Goal: Information Seeking & Learning: Learn about a topic

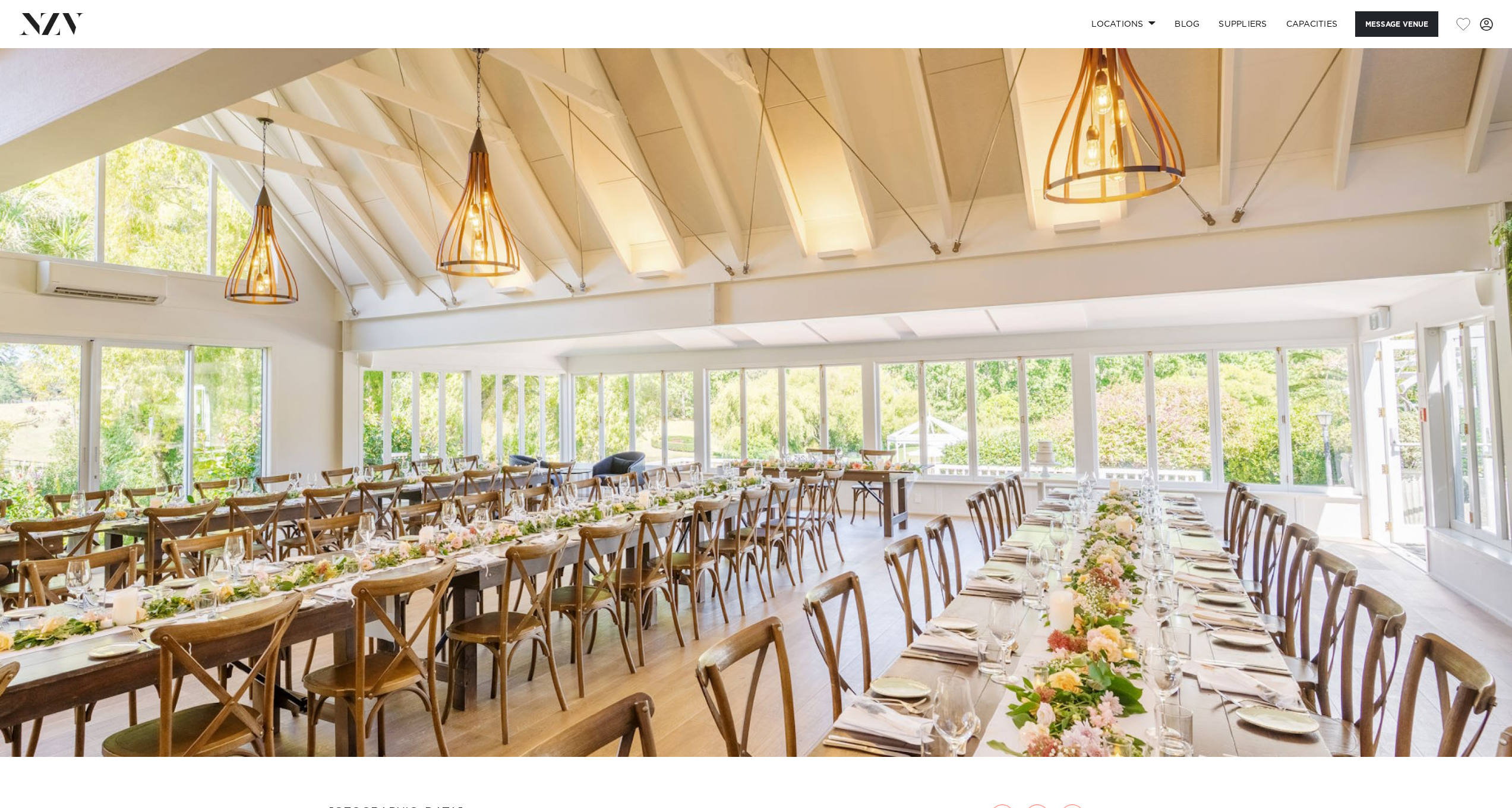
scroll to position [239, 0]
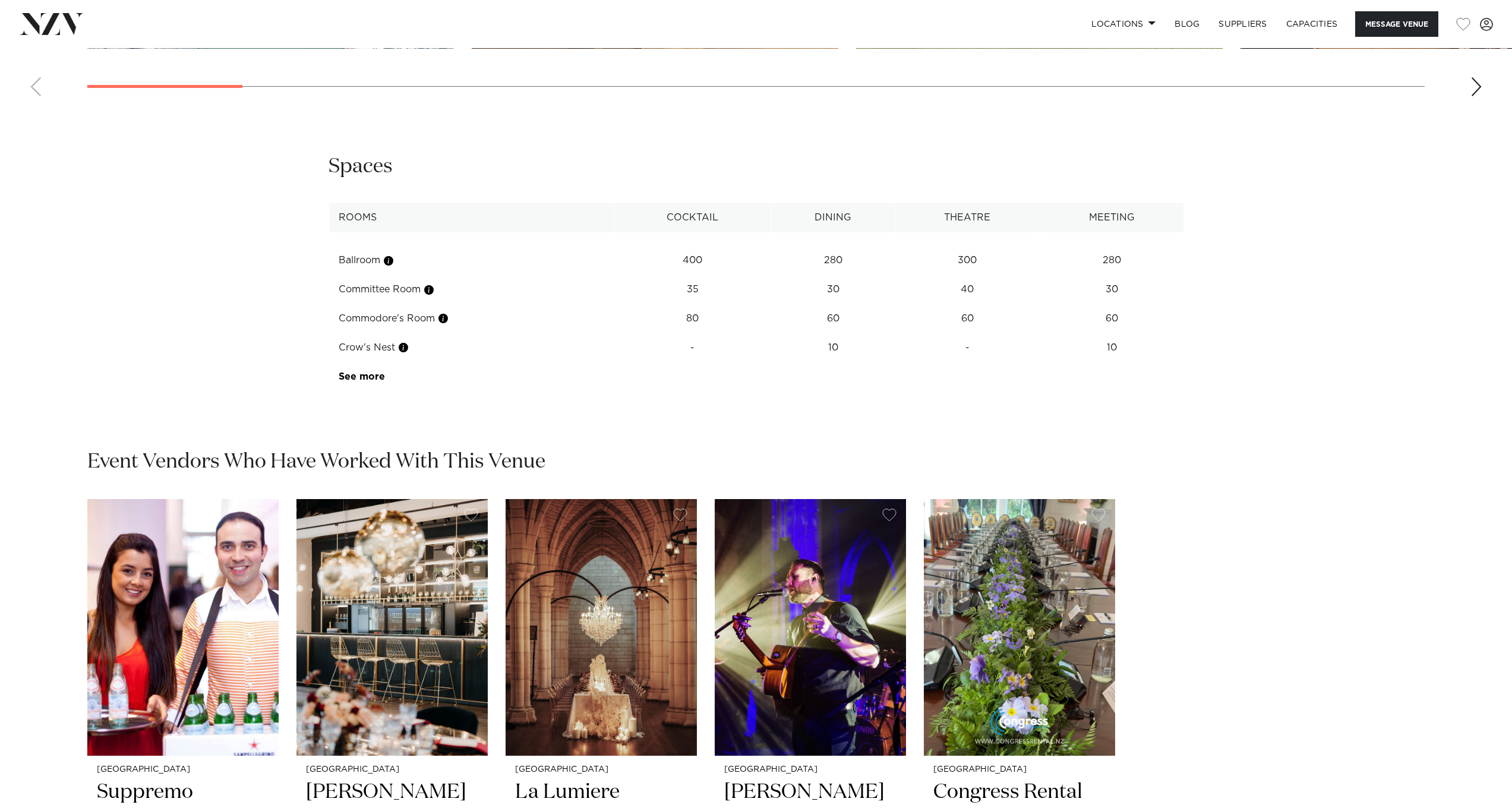
scroll to position [1167, 0]
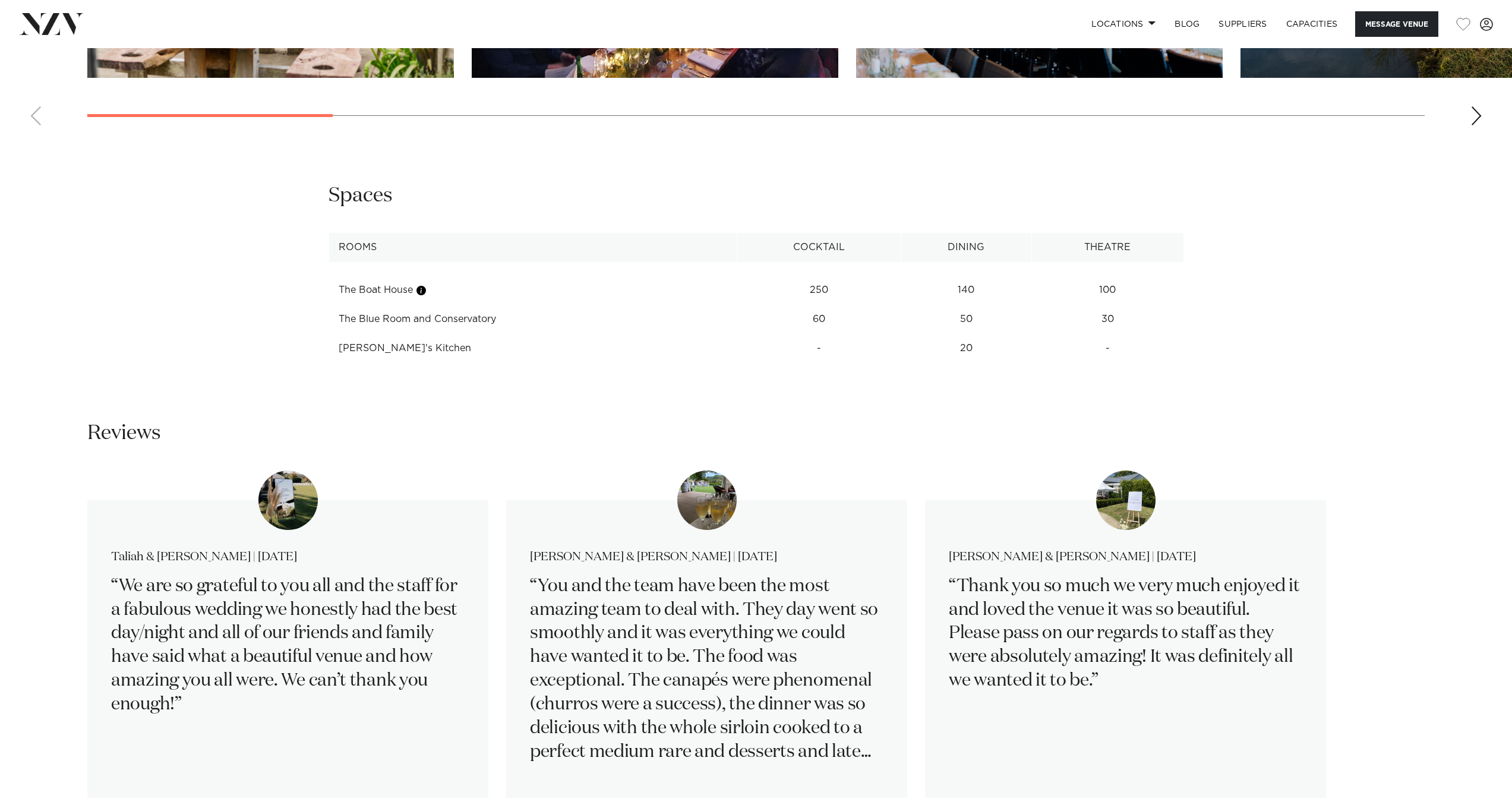
scroll to position [1332, 0]
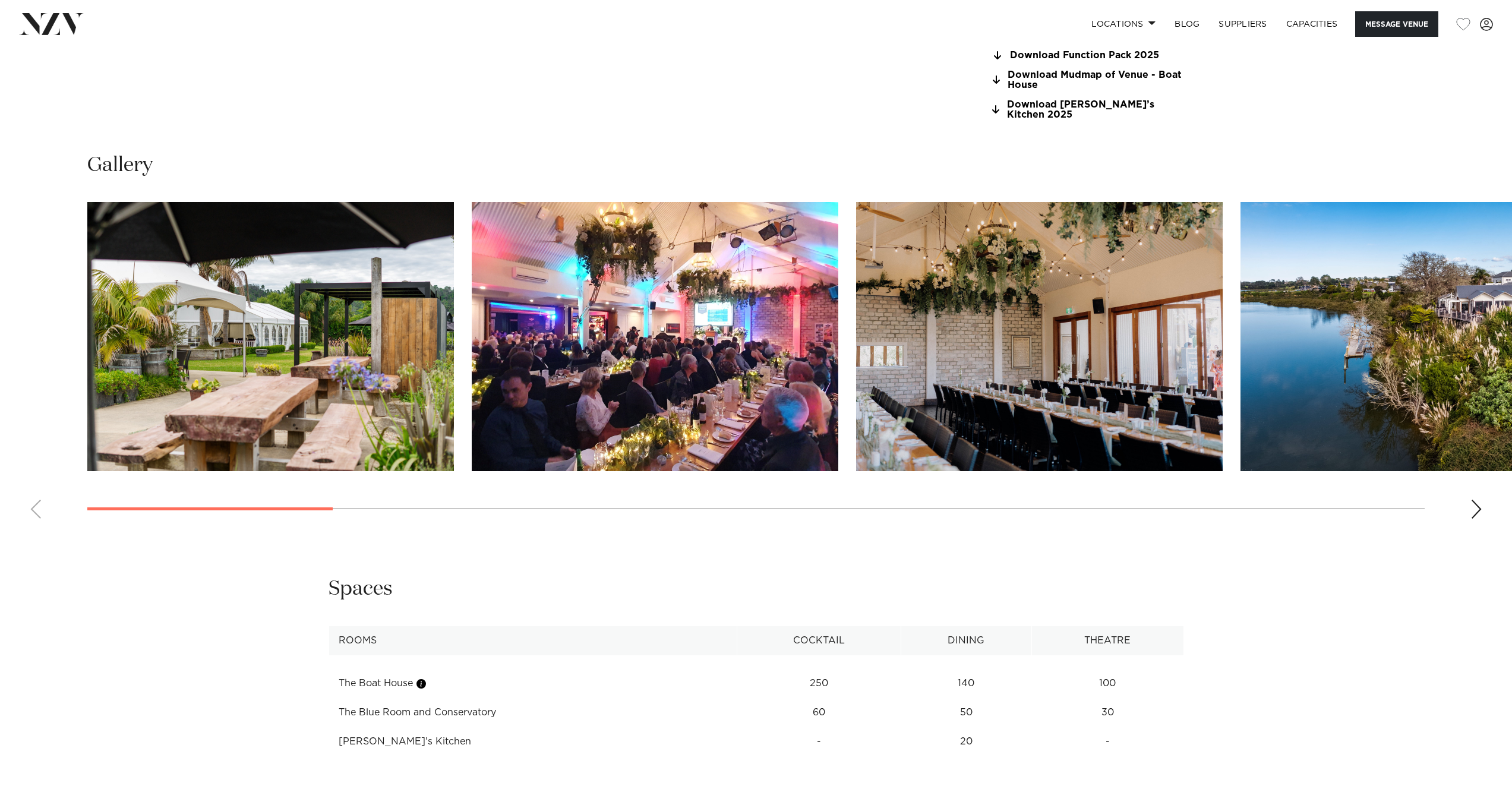
click at [1478, 499] on div "Next slide" at bounding box center [1477, 509] width 12 height 19
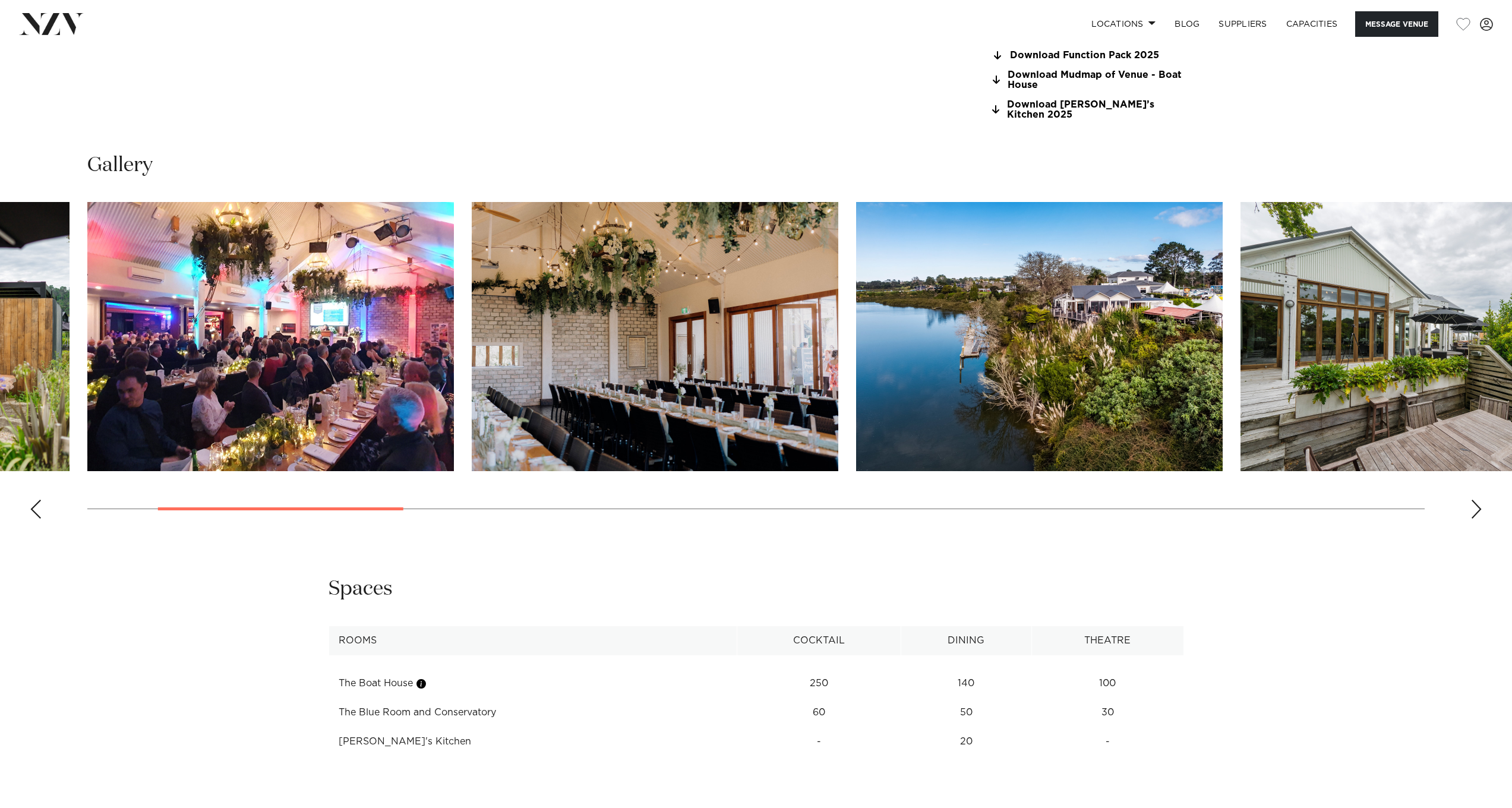
click at [1479, 499] on div "Next slide" at bounding box center [1477, 509] width 12 height 19
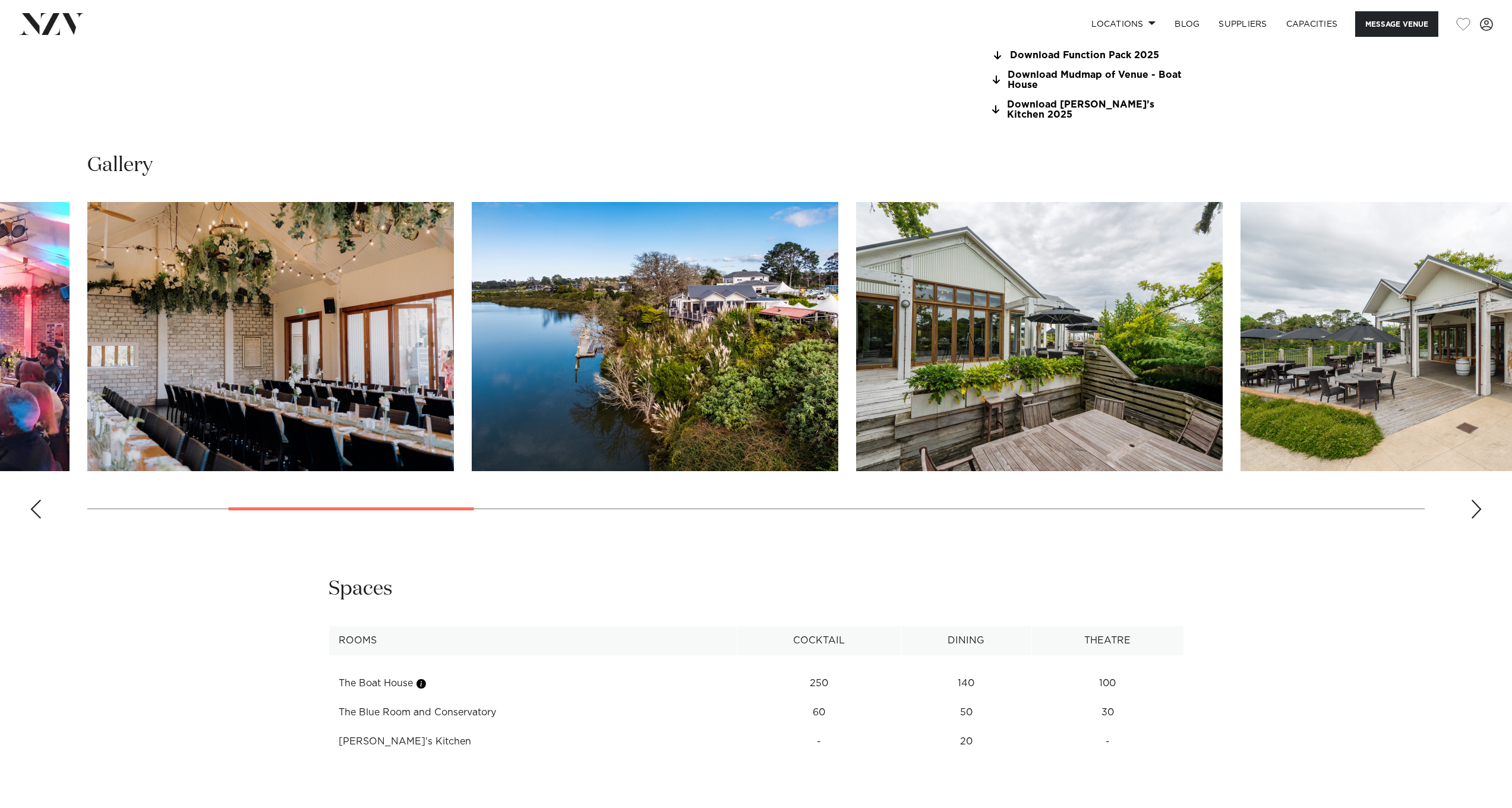
click at [1479, 499] on div "Next slide" at bounding box center [1477, 509] width 12 height 19
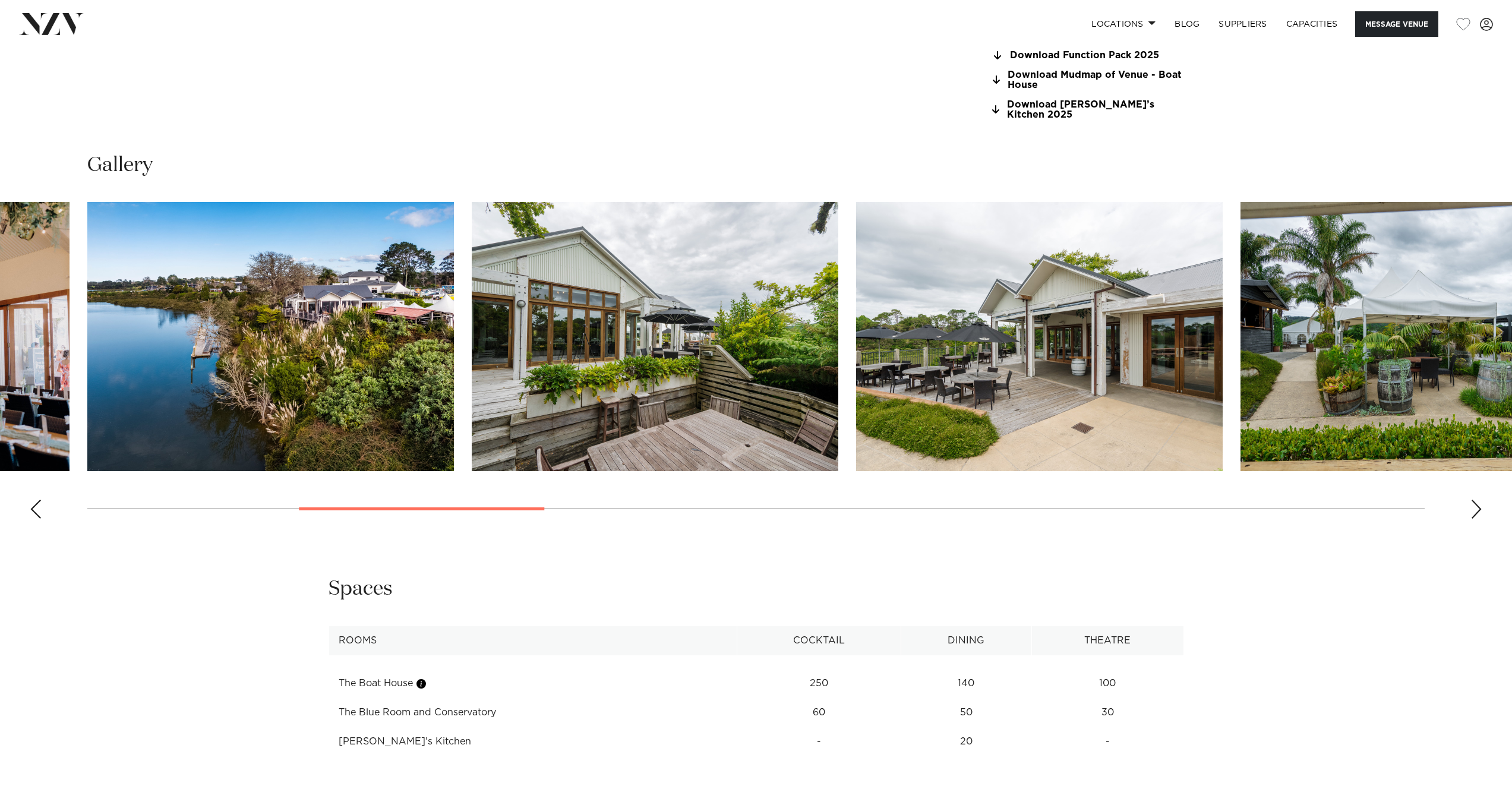
click at [1478, 499] on div "Next slide" at bounding box center [1477, 509] width 12 height 19
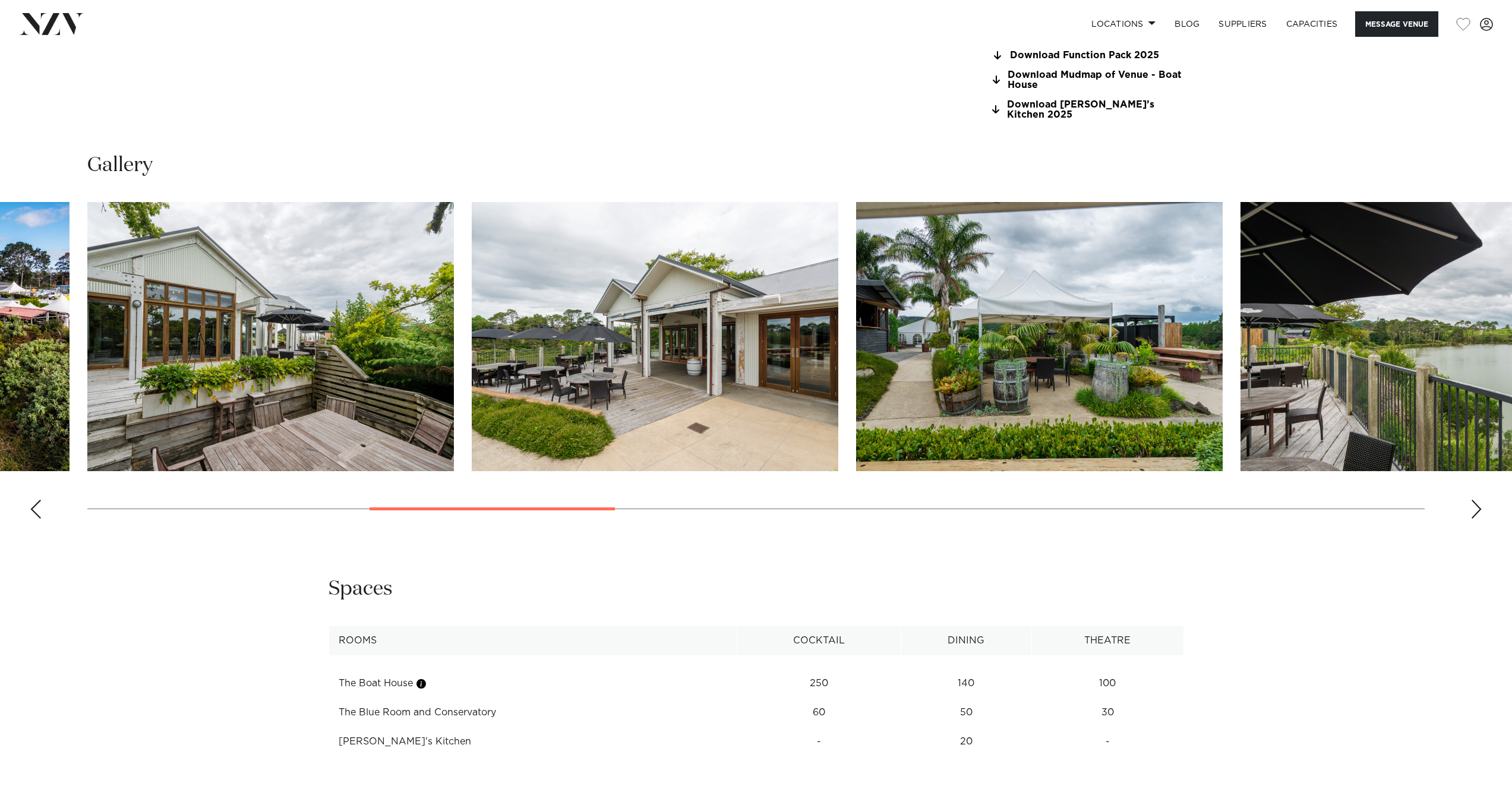
click at [1478, 499] on div "Next slide" at bounding box center [1477, 509] width 12 height 19
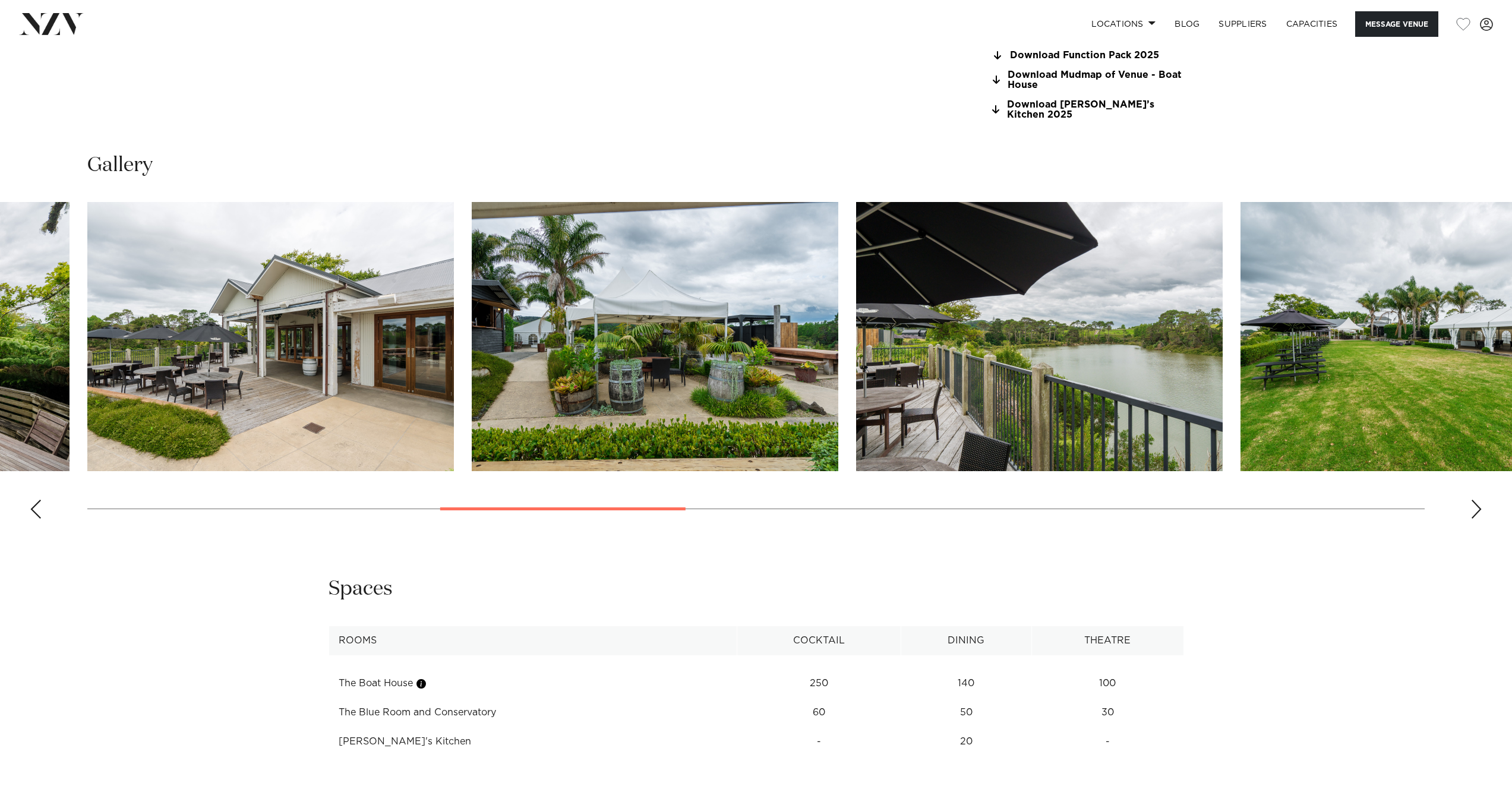
click at [1478, 499] on div "Next slide" at bounding box center [1477, 509] width 12 height 19
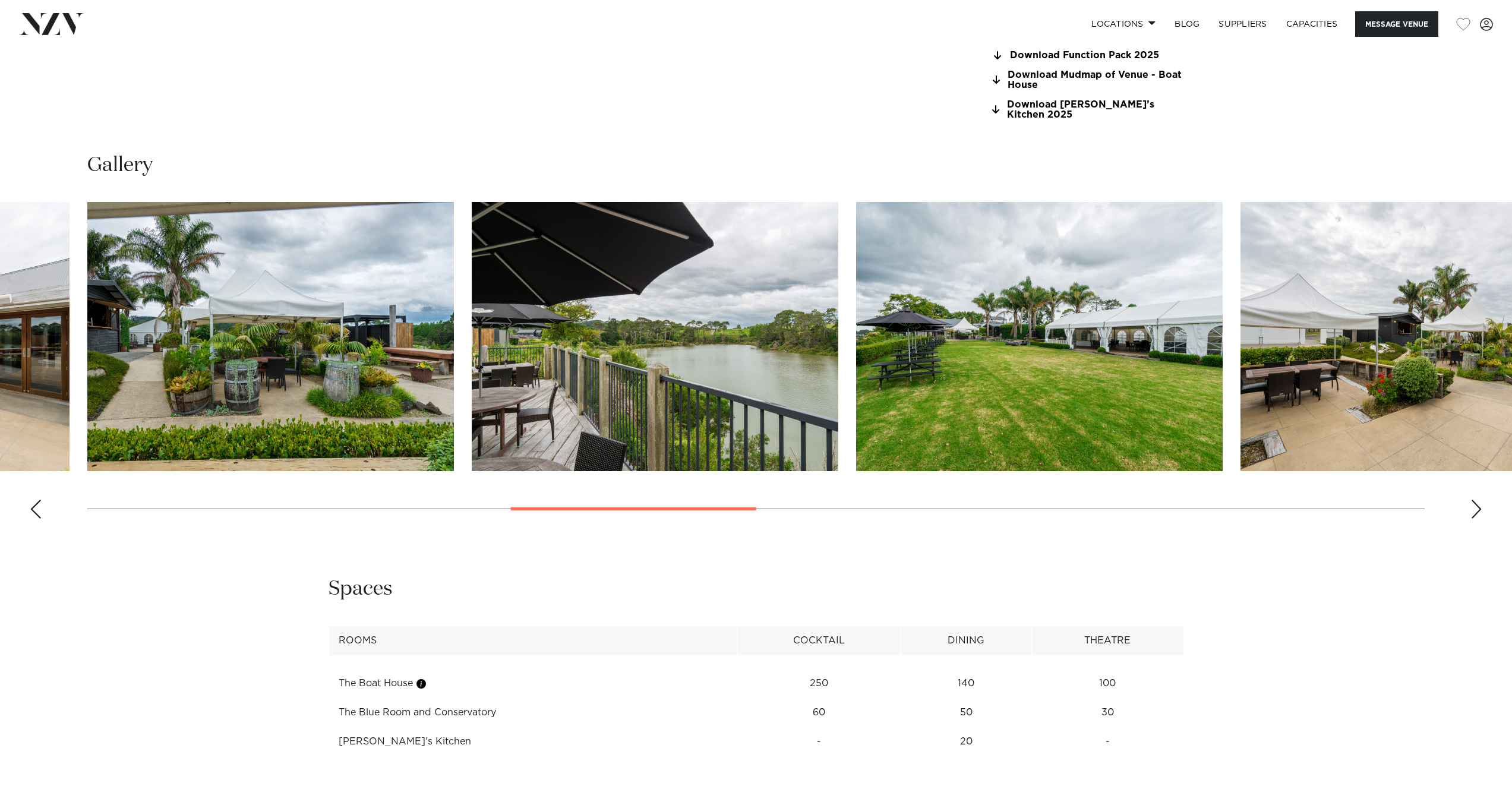
click at [1478, 499] on div "Next slide" at bounding box center [1477, 509] width 12 height 19
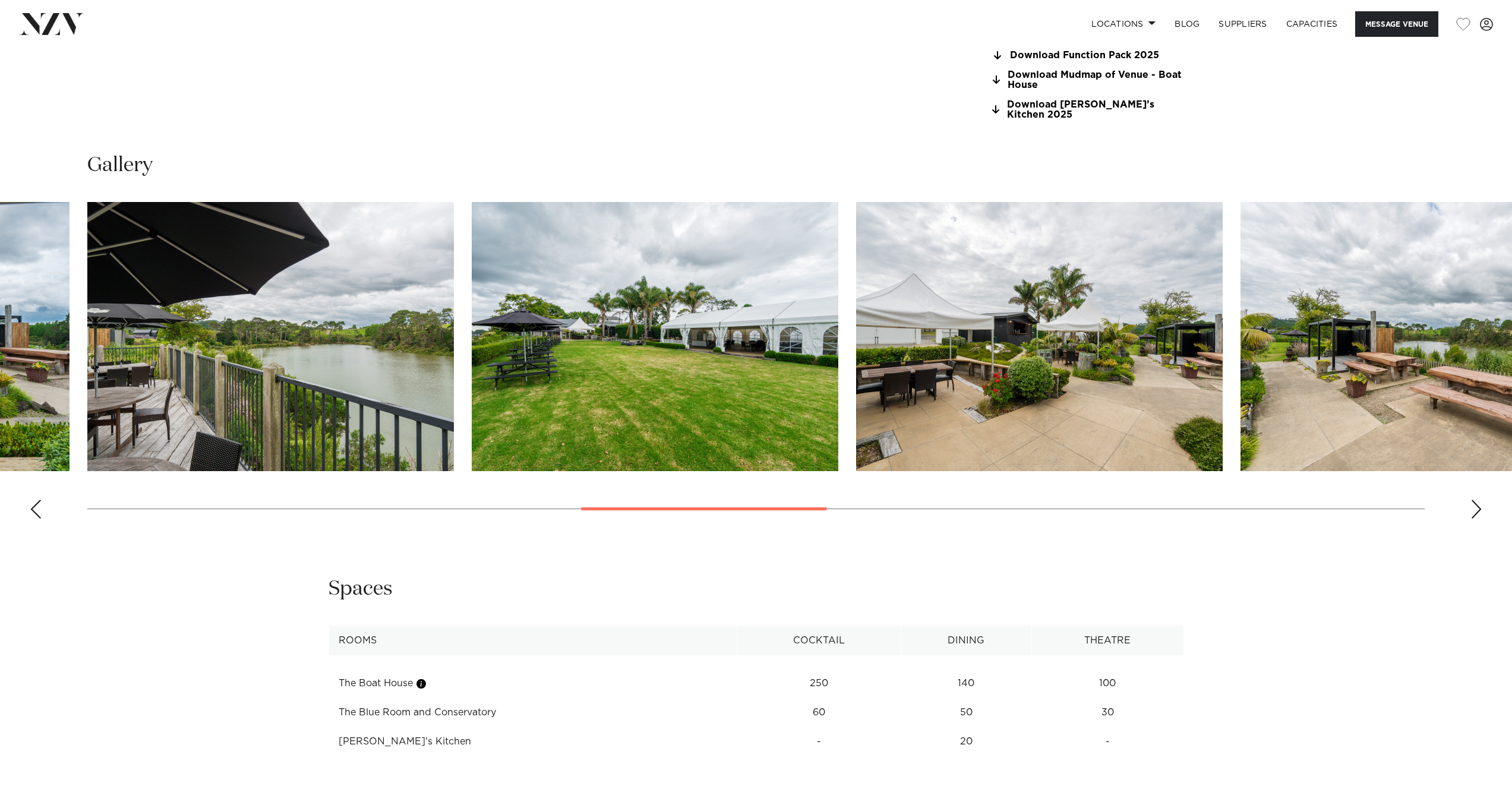
click at [1477, 499] on div "Next slide" at bounding box center [1477, 509] width 12 height 19
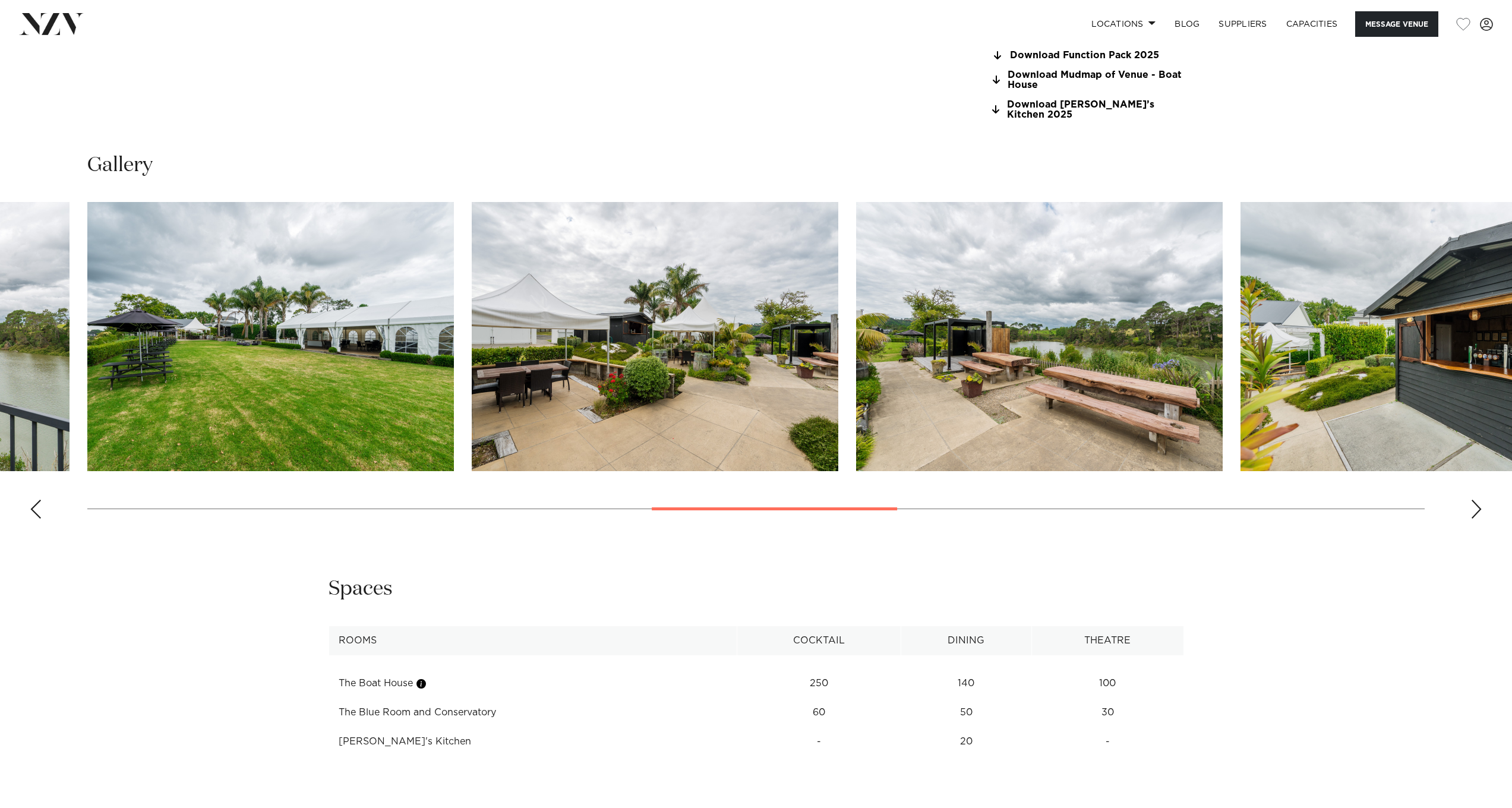
click at [1477, 499] on div "Next slide" at bounding box center [1477, 509] width 12 height 19
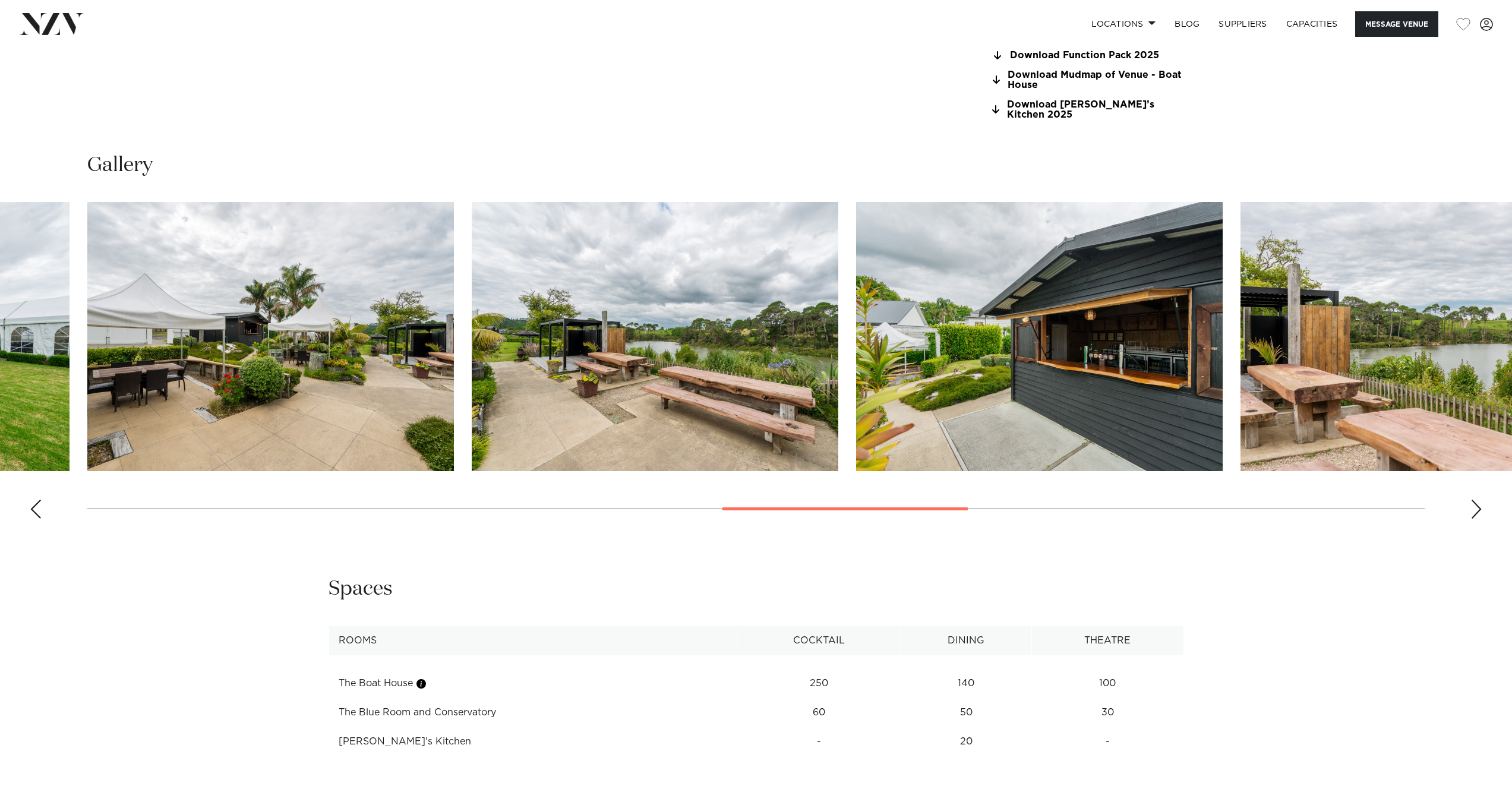
click at [1477, 499] on div "Next slide" at bounding box center [1477, 509] width 12 height 19
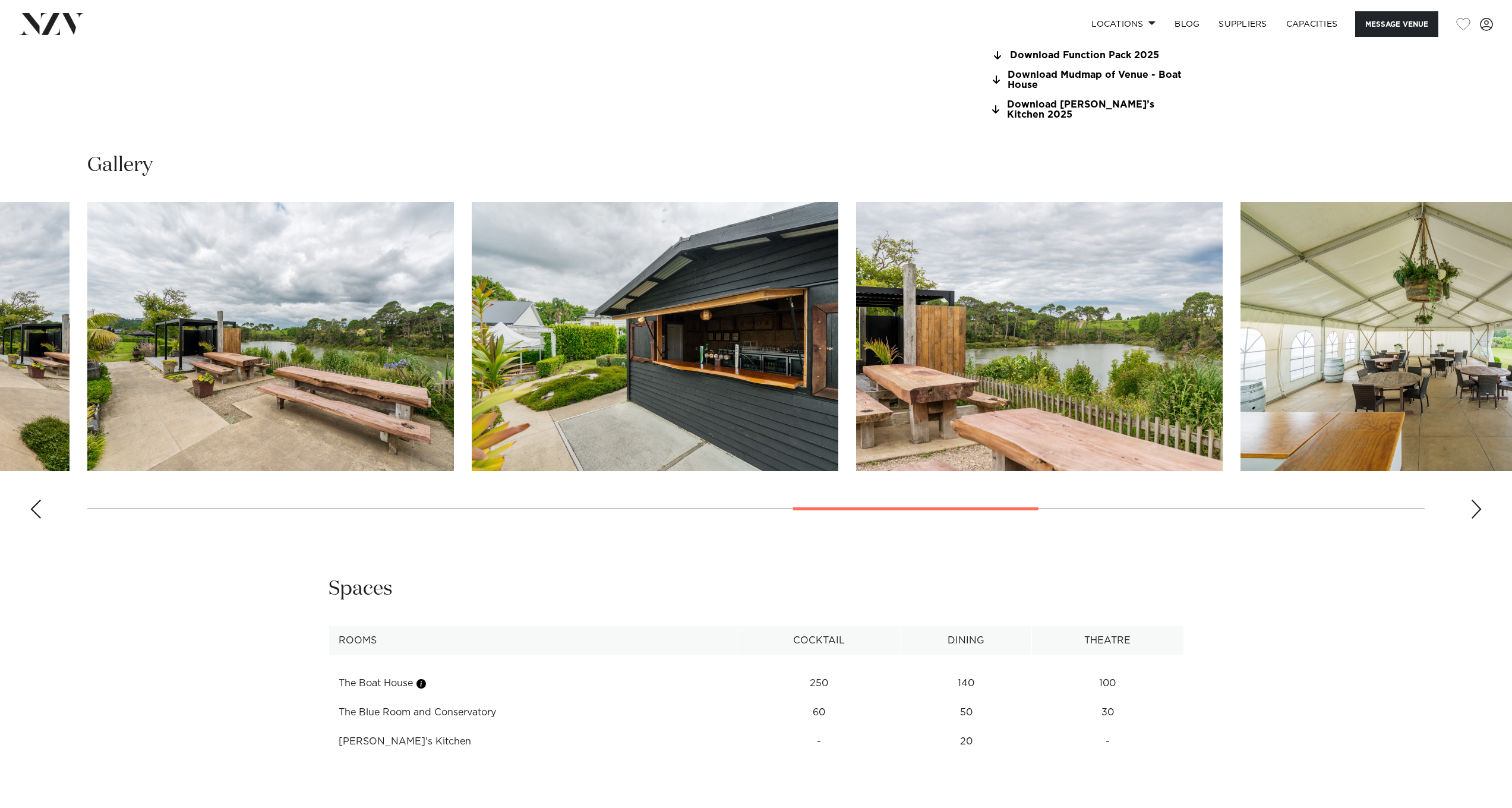
click at [1477, 499] on div "Next slide" at bounding box center [1477, 509] width 12 height 19
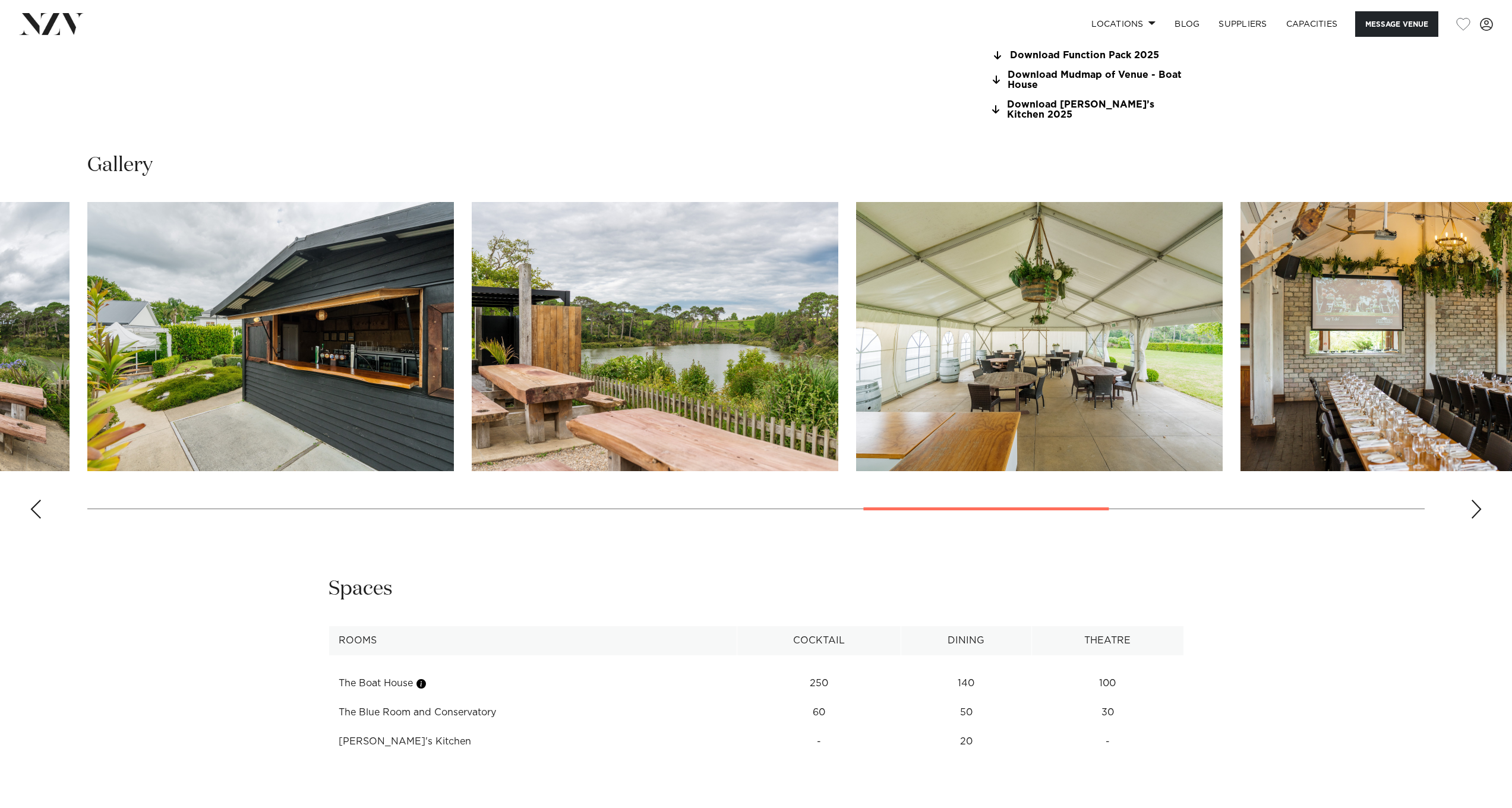
click at [1477, 499] on div "Next slide" at bounding box center [1477, 509] width 12 height 19
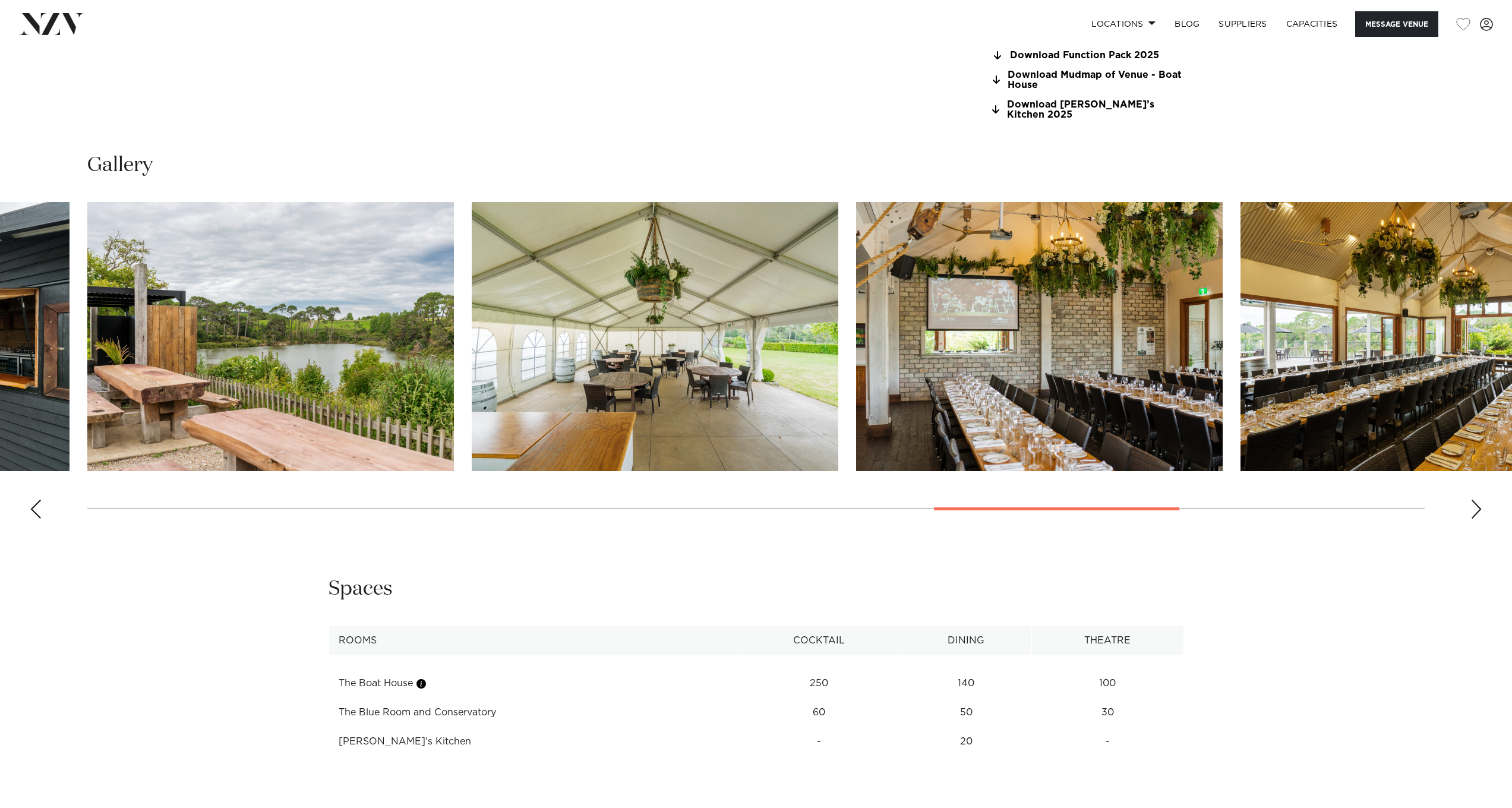
click at [1477, 499] on div "Next slide" at bounding box center [1477, 509] width 12 height 19
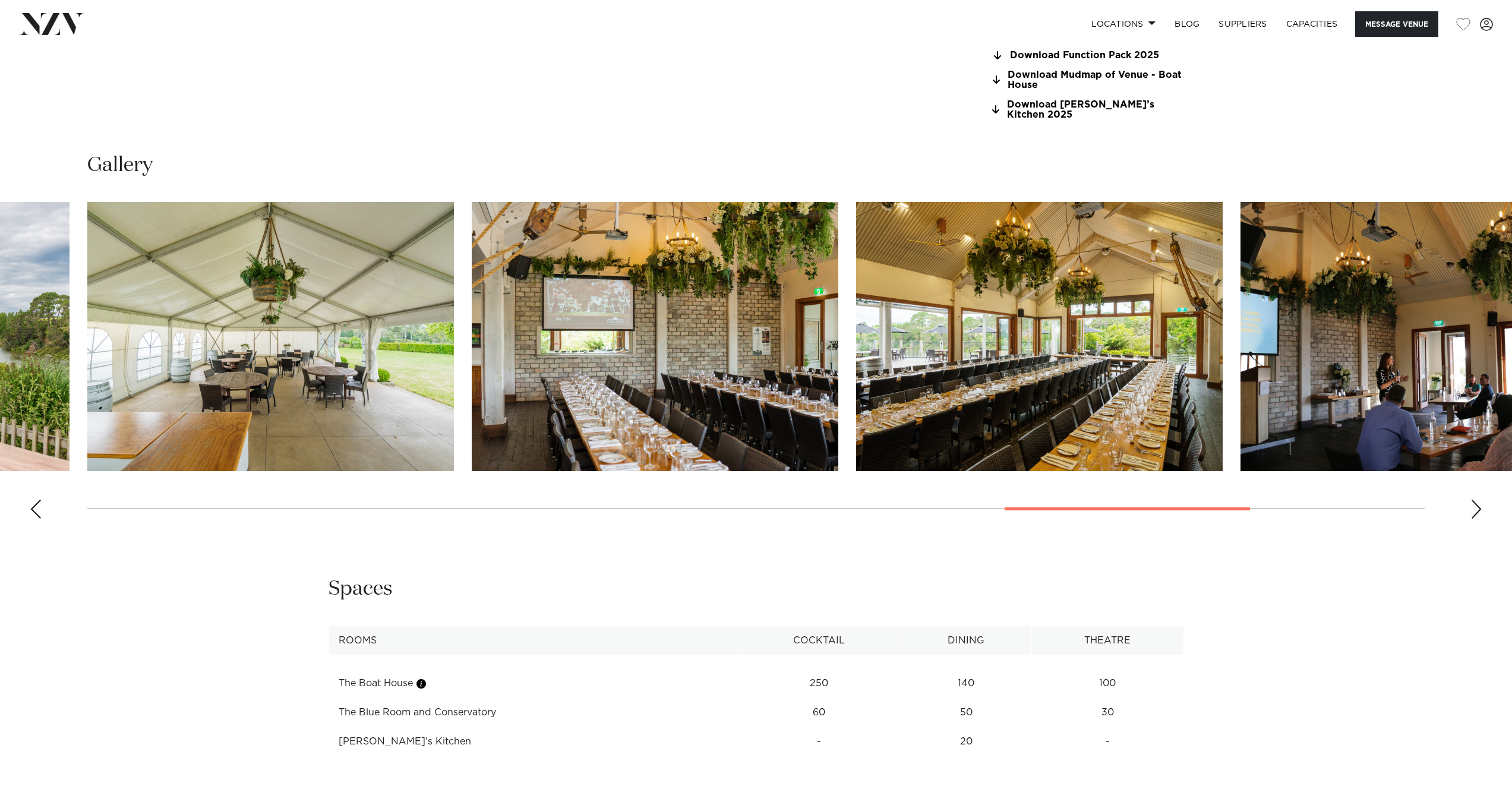
click at [1477, 499] on div "Next slide" at bounding box center [1477, 509] width 12 height 19
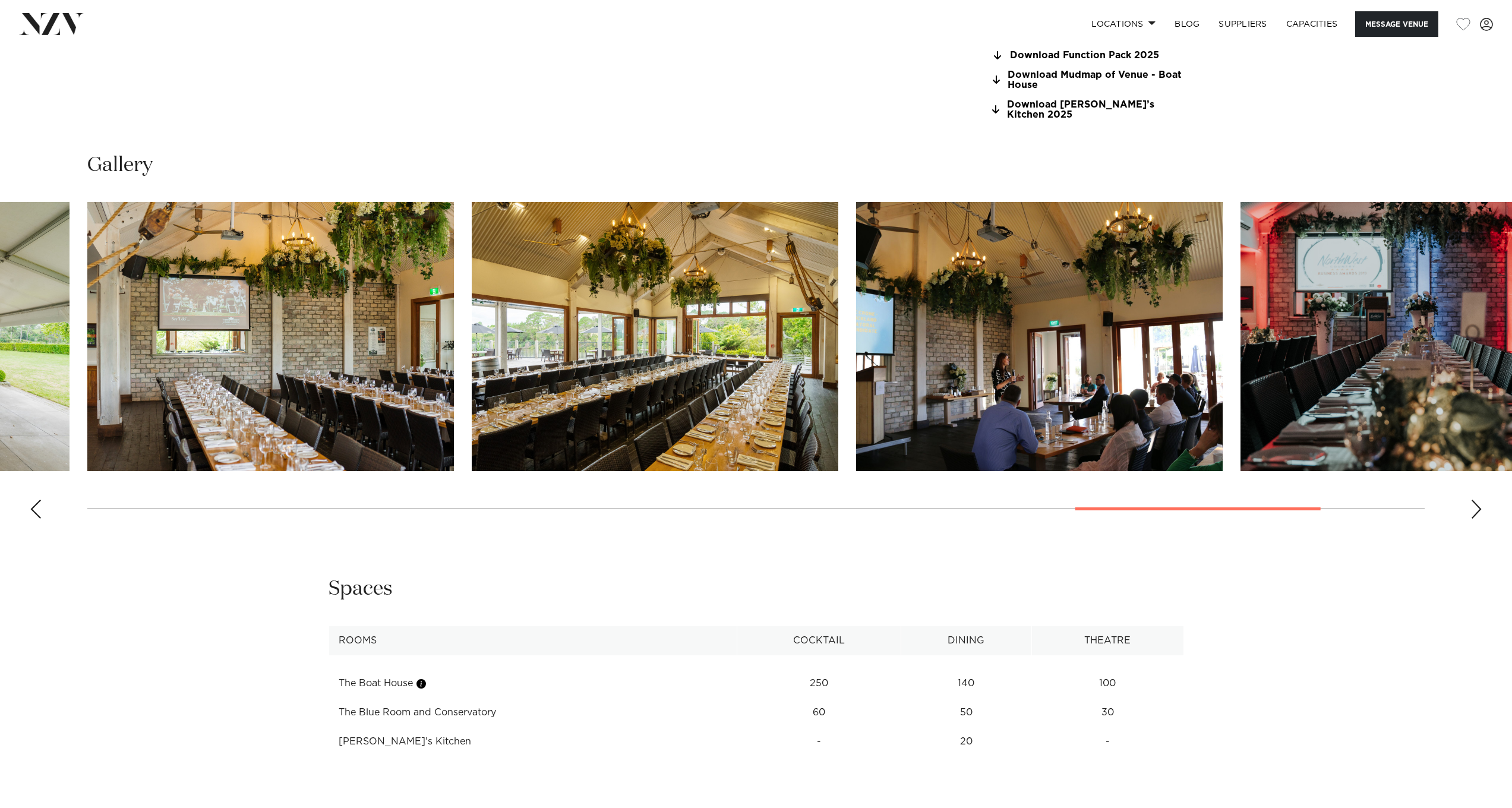
click at [1477, 499] on div "Next slide" at bounding box center [1477, 509] width 12 height 19
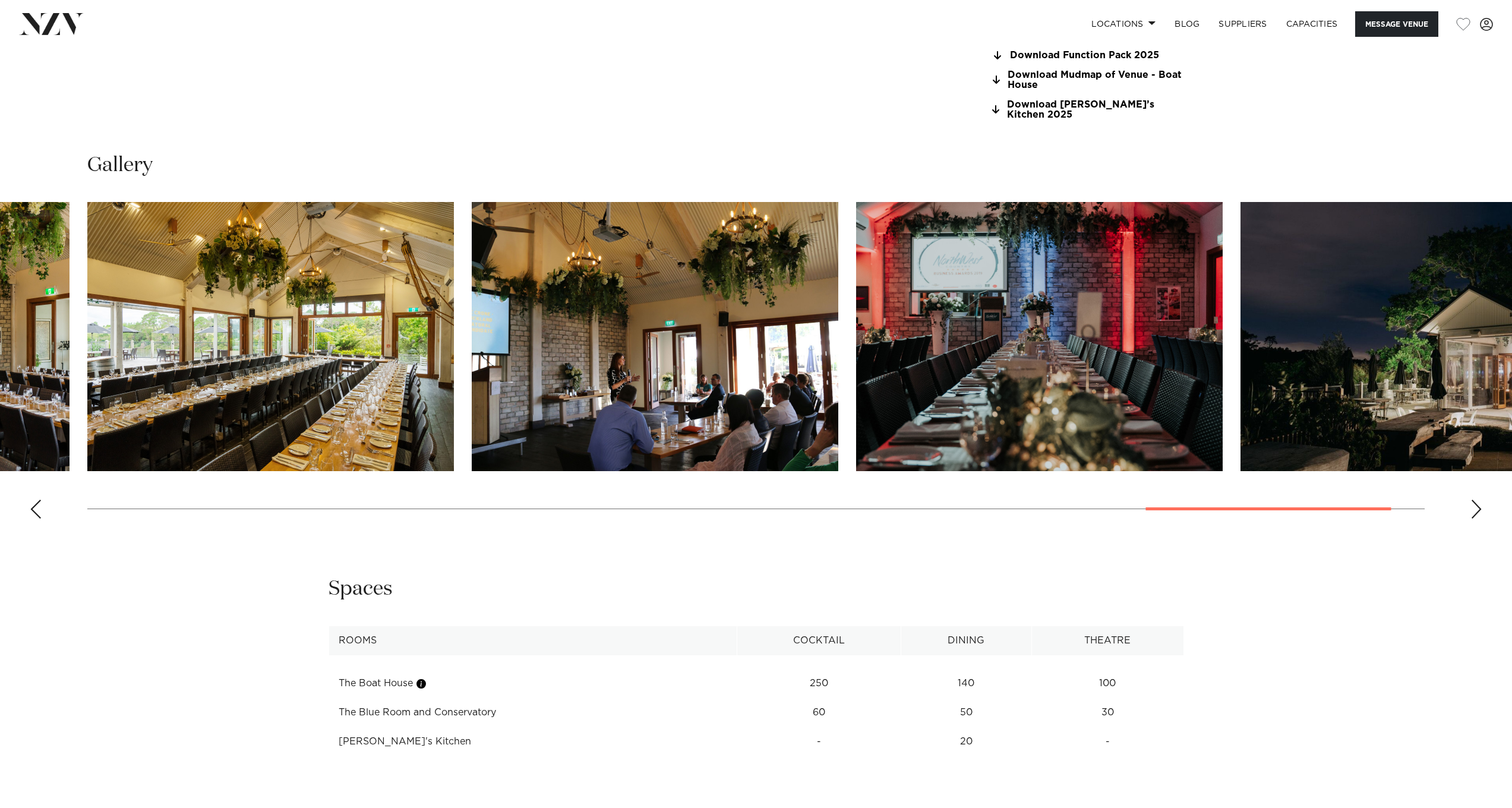
click at [1477, 499] on div "Next slide" at bounding box center [1477, 509] width 12 height 19
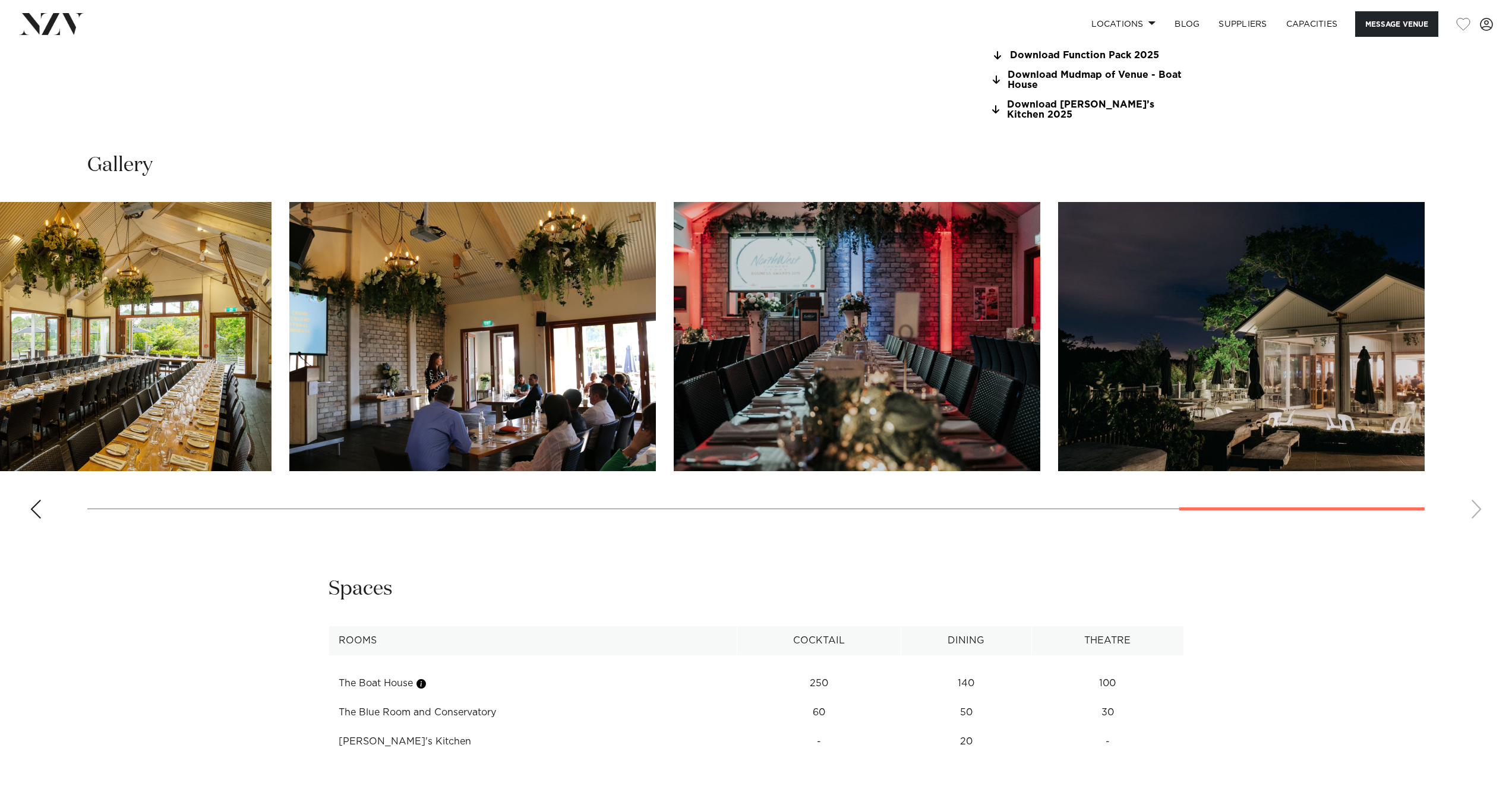
click at [1477, 493] on swiper-container at bounding box center [756, 365] width 1512 height 326
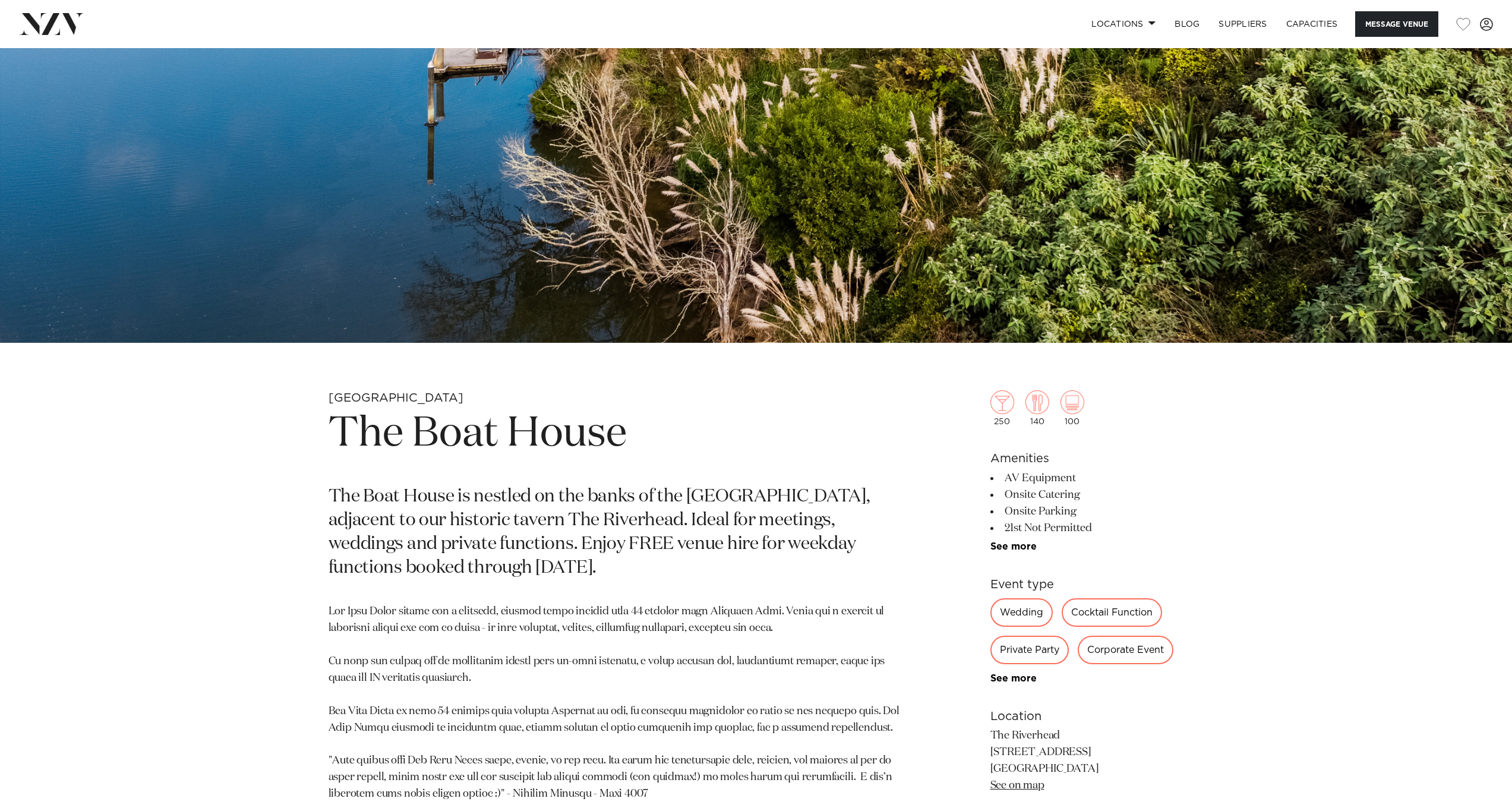
scroll to position [0, 0]
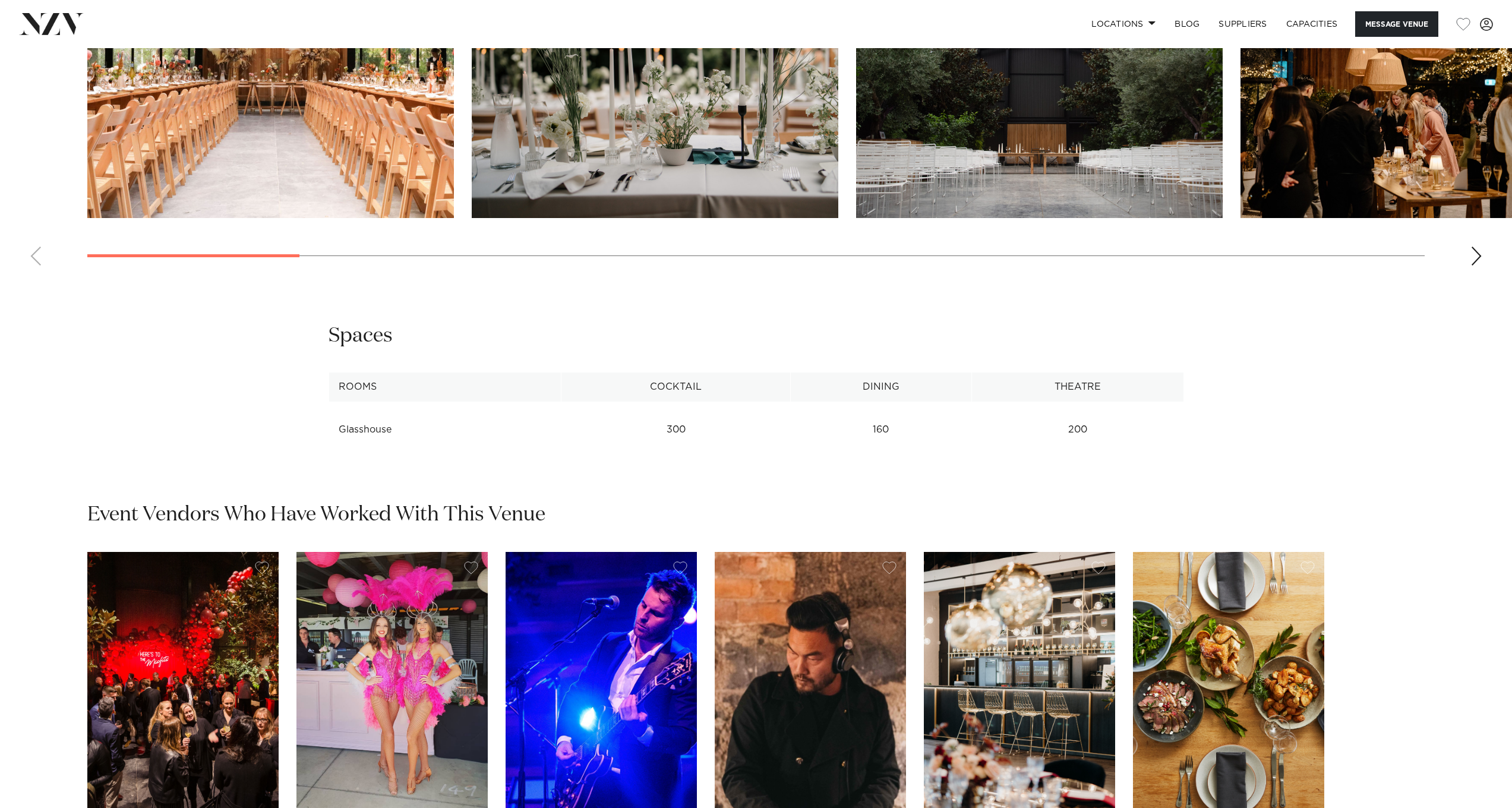
scroll to position [1025, 0]
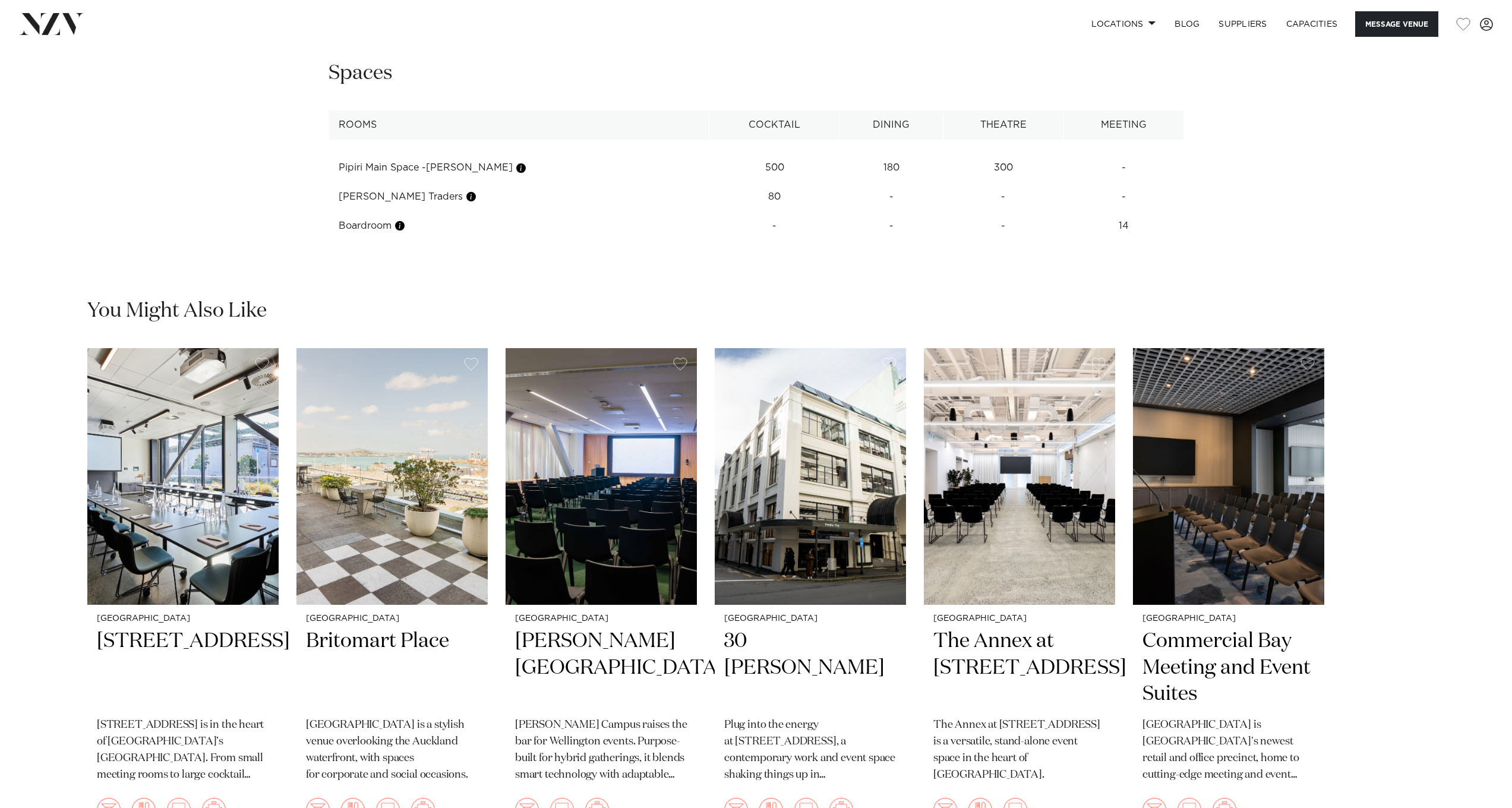
scroll to position [1769, 0]
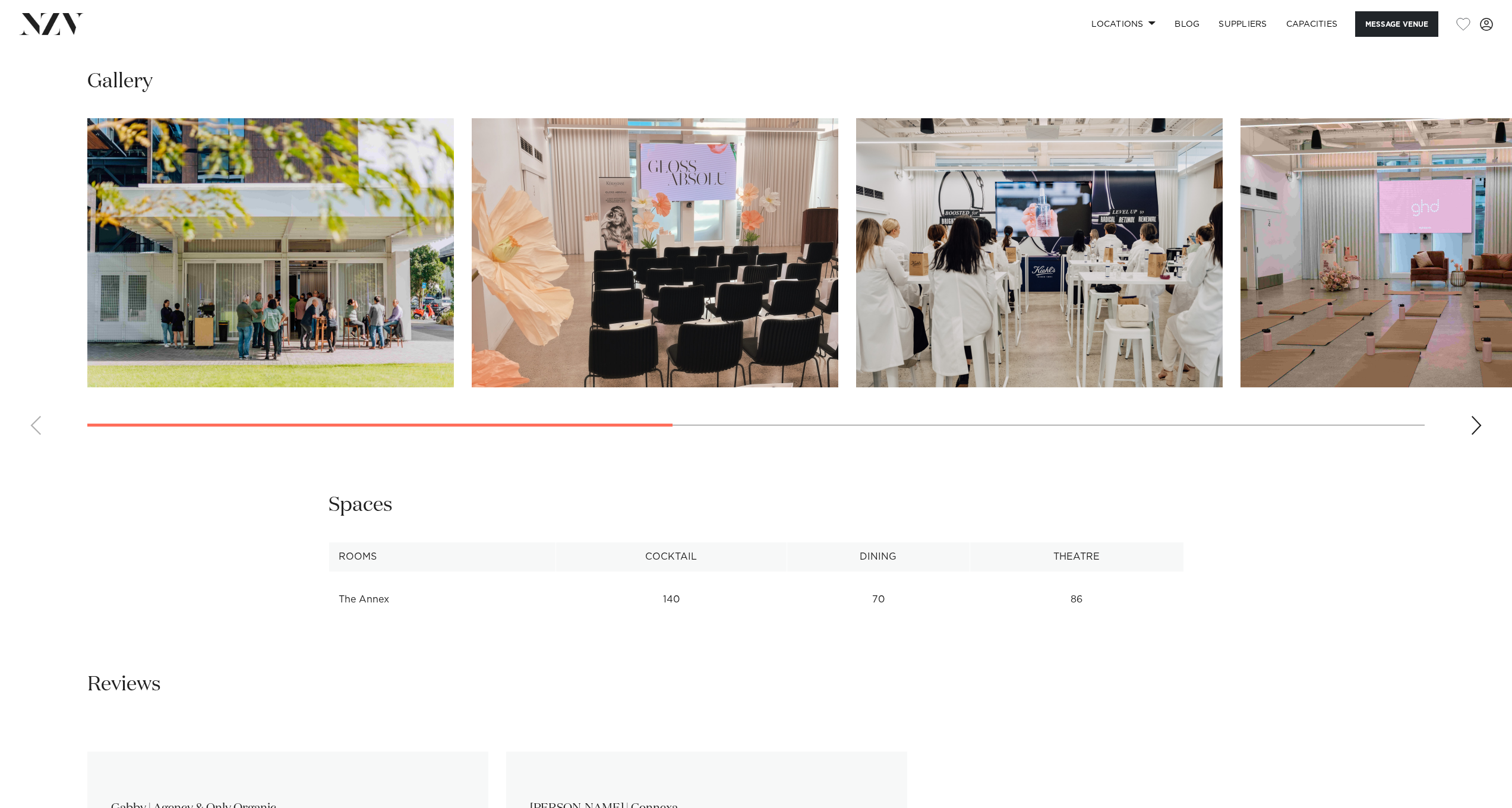
scroll to position [907, 0]
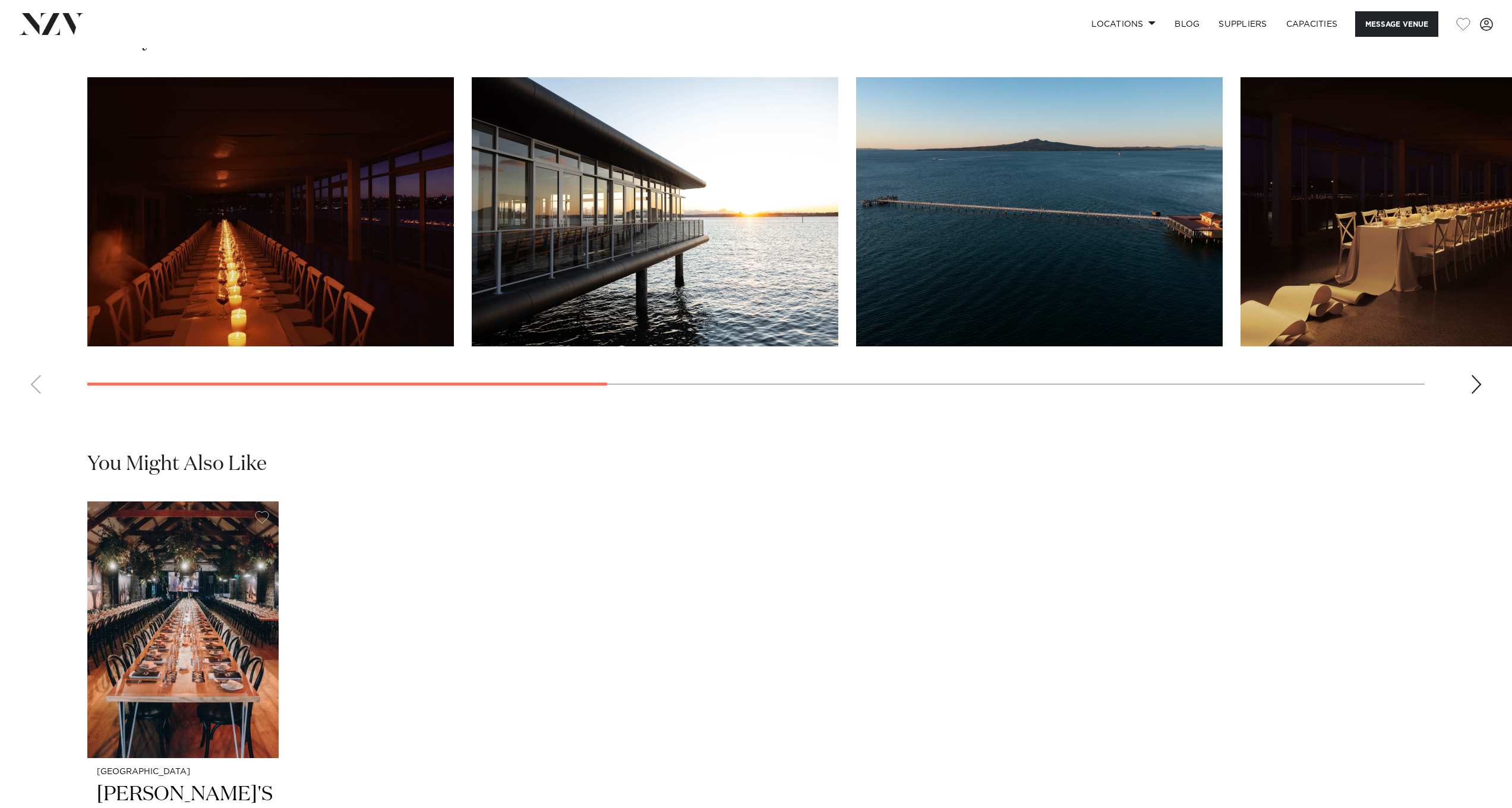
scroll to position [784, 0]
